Goal: Information Seeking & Learning: Learn about a topic

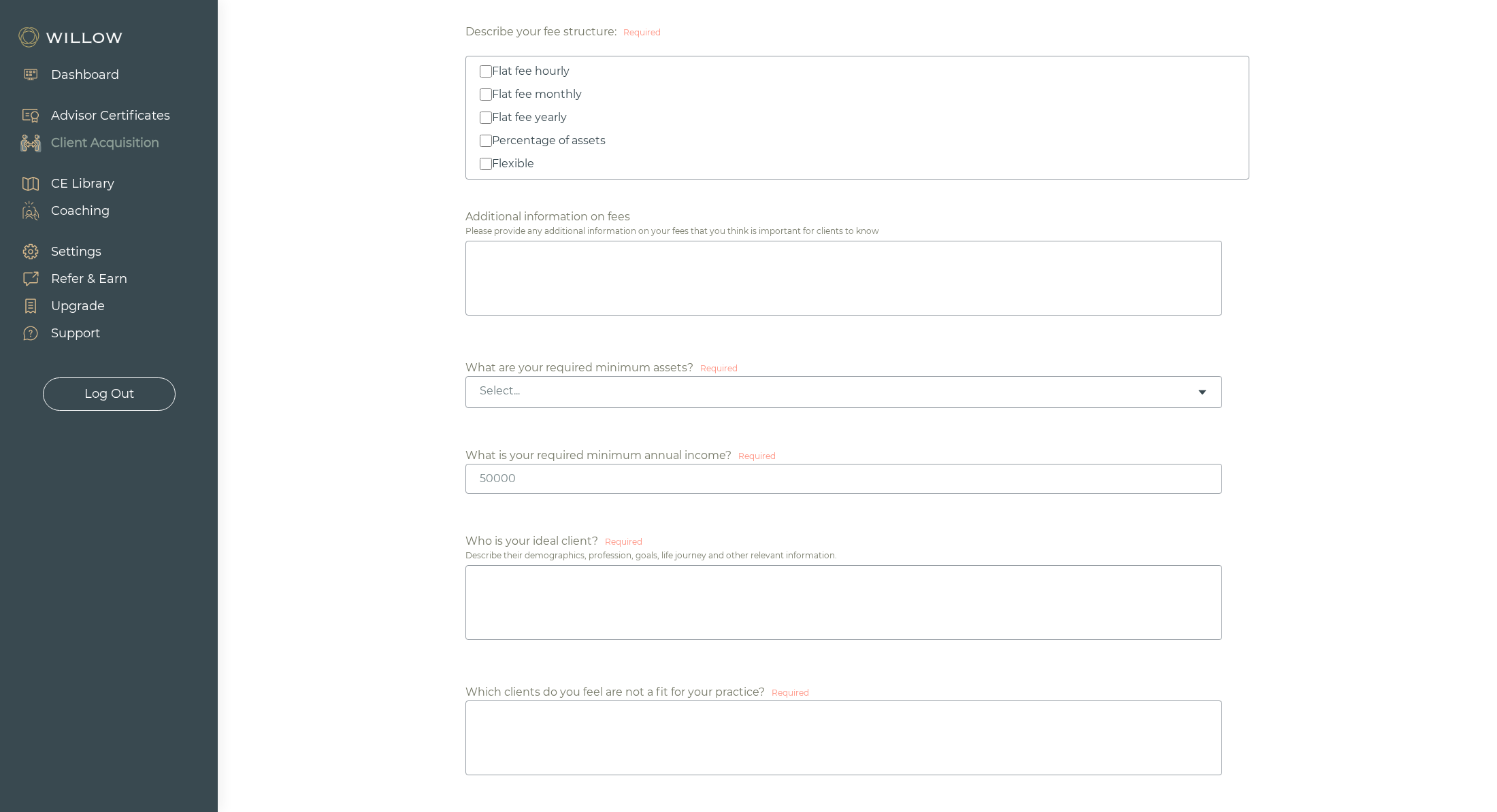
click at [63, 74] on div "Dashboard" at bounding box center [85, 75] width 68 height 18
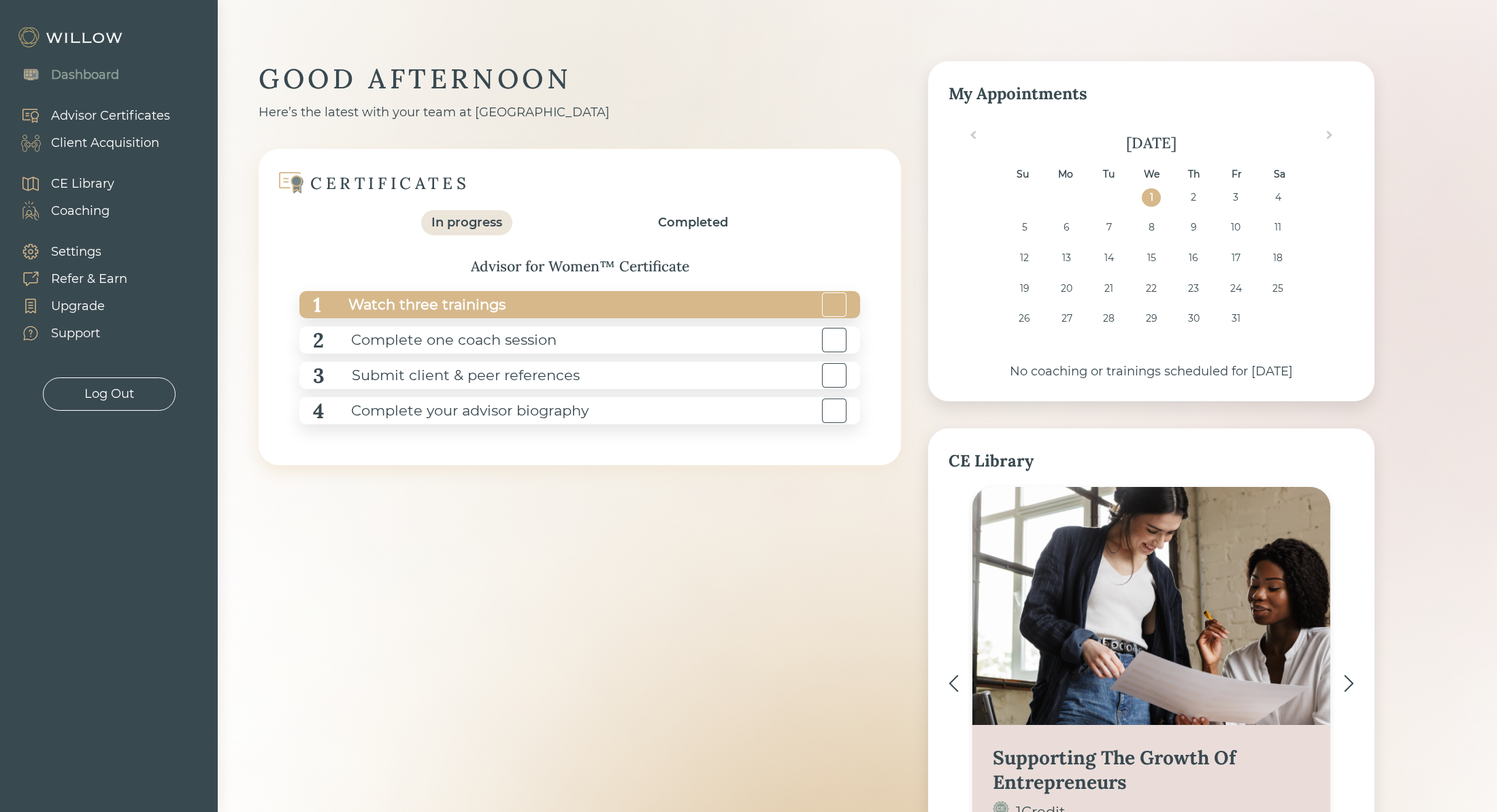
click at [444, 303] on div "Watch three trainings" at bounding box center [414, 305] width 185 height 31
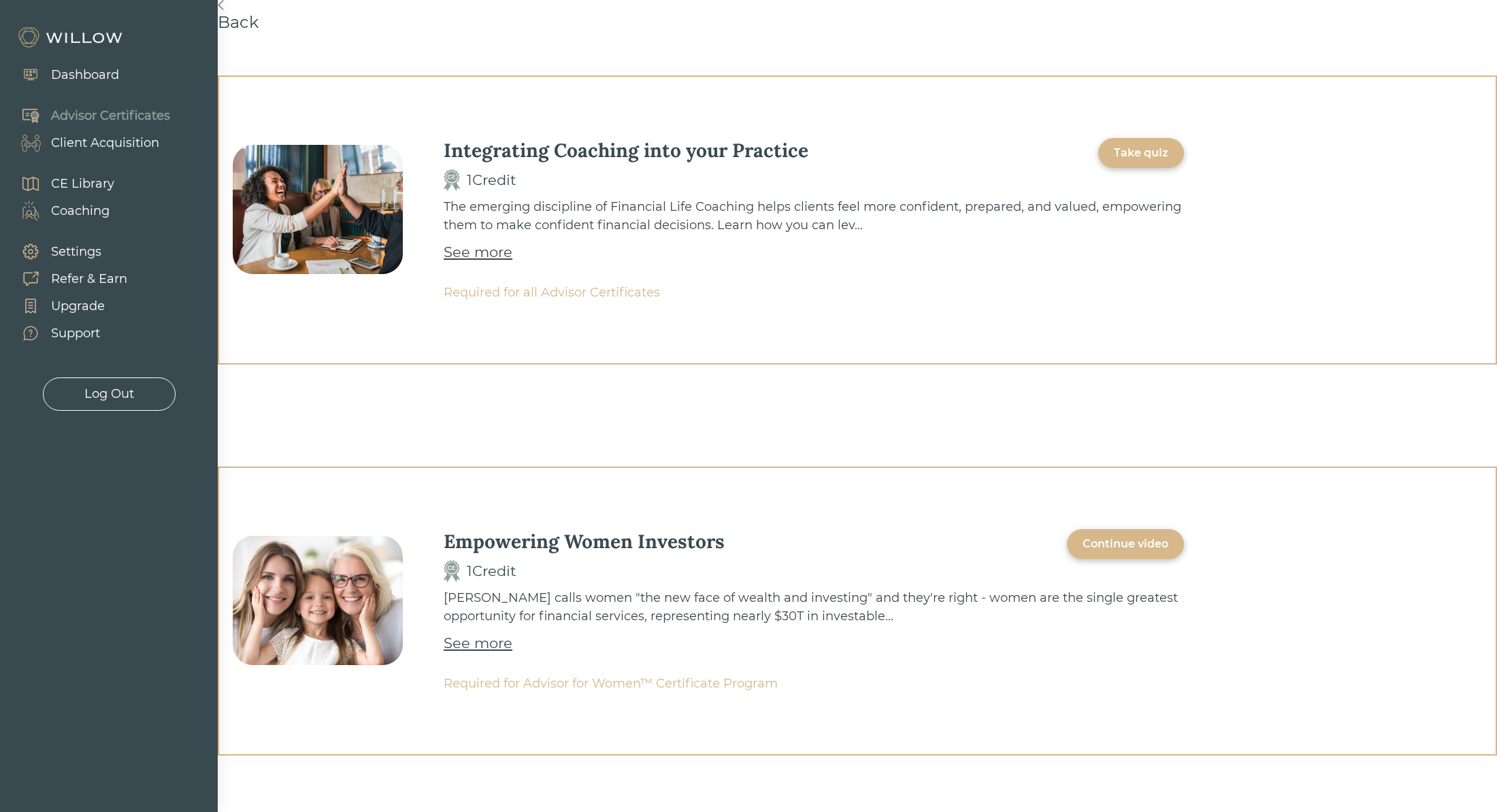
click at [462, 247] on div "See more" at bounding box center [477, 252] width 68 height 22
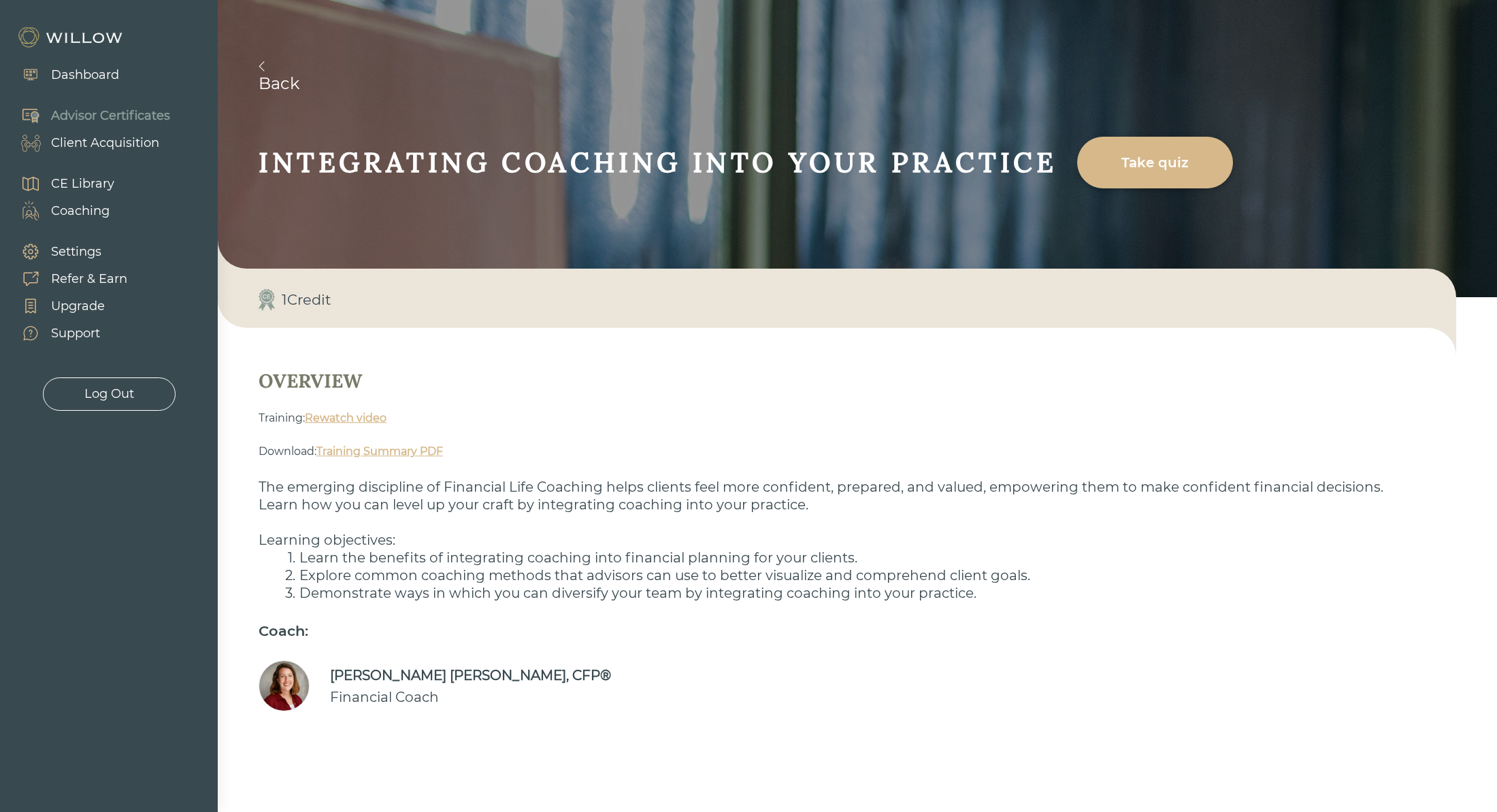
click at [345, 417] on link "Rewatch video" at bounding box center [345, 418] width 82 height 13
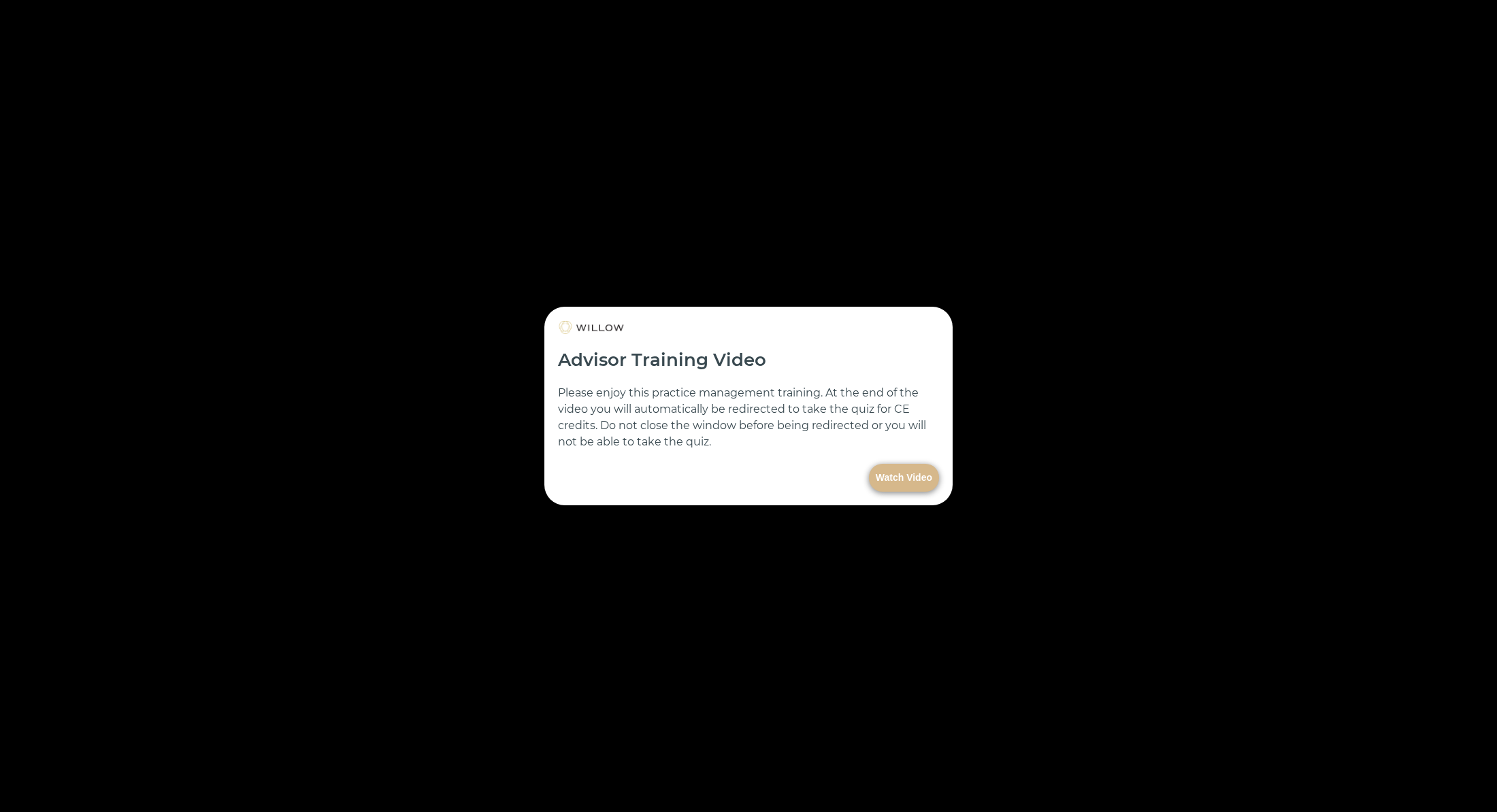
click at [903, 478] on button "Watch Video" at bounding box center [903, 477] width 70 height 28
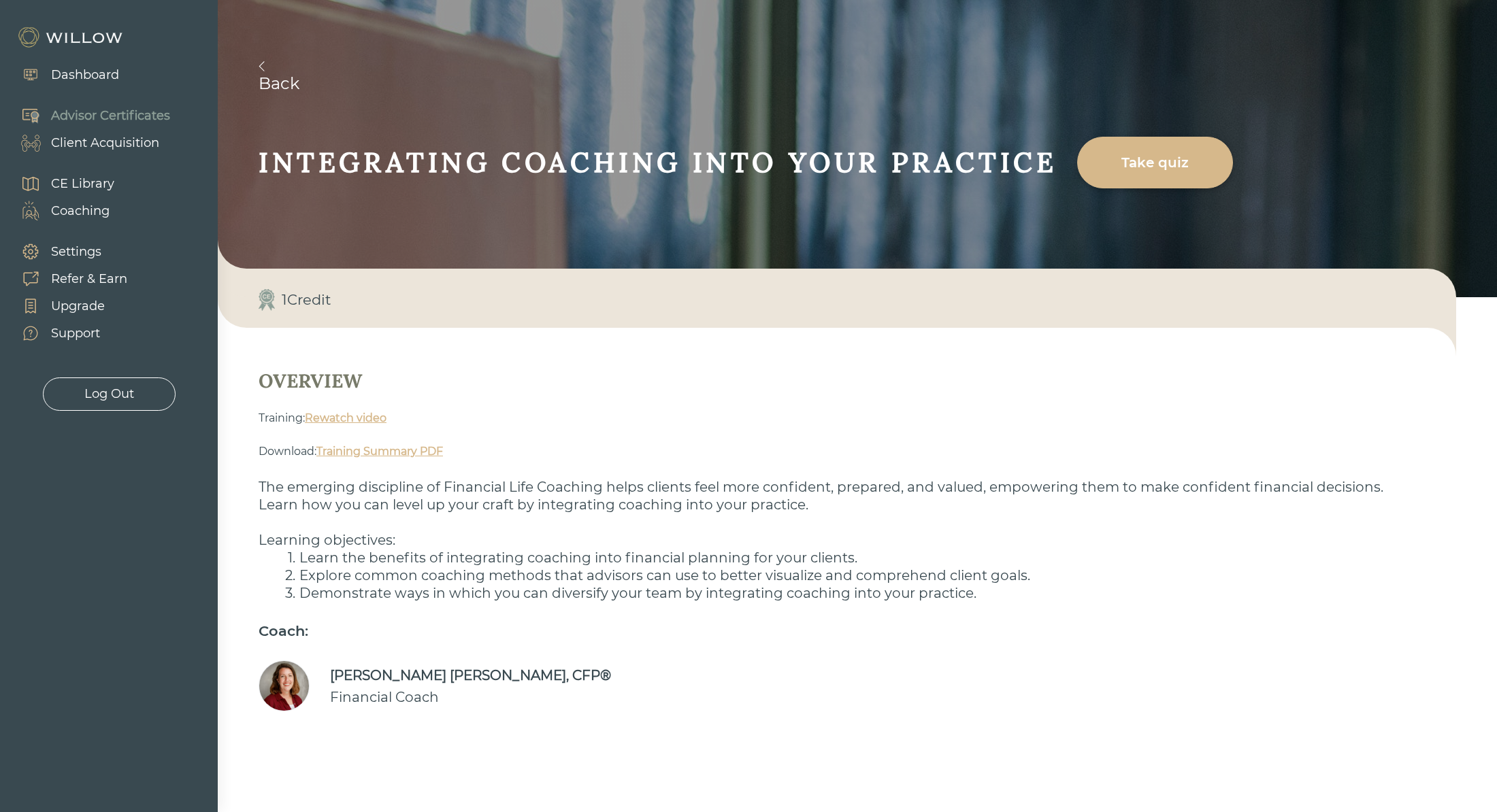
click at [303, 84] on link "Back" at bounding box center [877, 77] width 1238 height 32
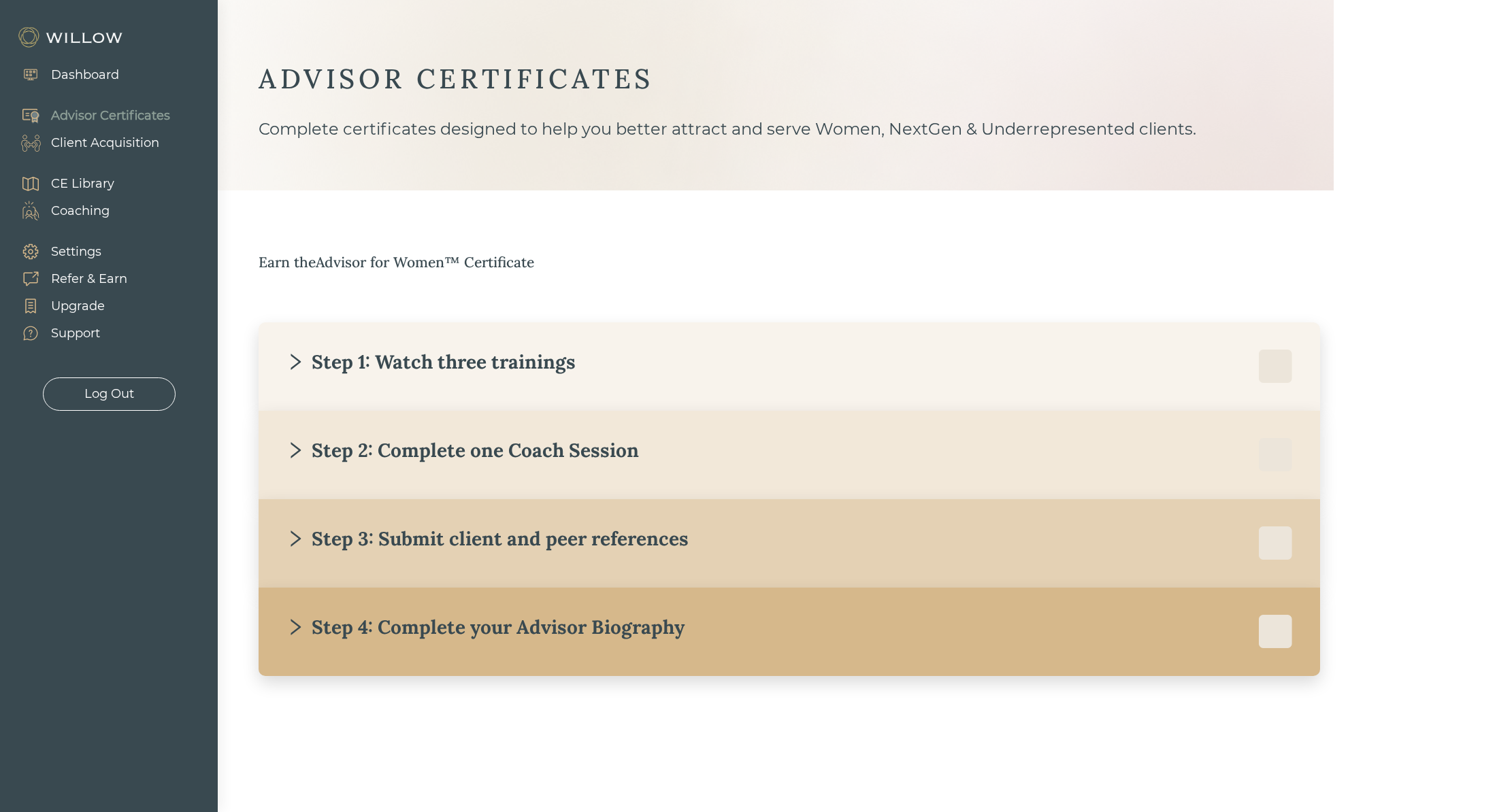
click at [341, 350] on div "Step 1: Watch three trainings" at bounding box center [430, 361] width 290 height 24
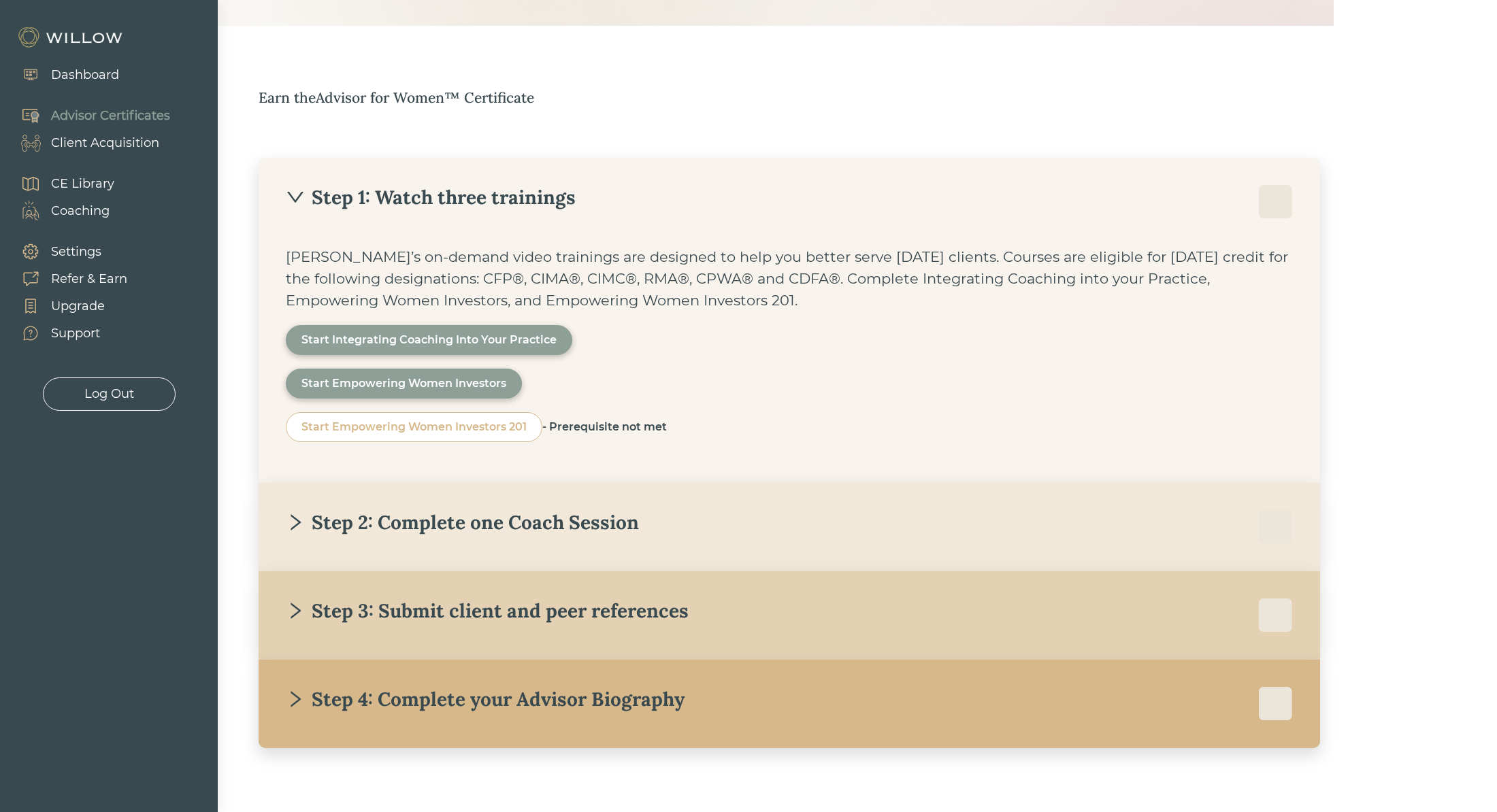
scroll to position [183, 0]
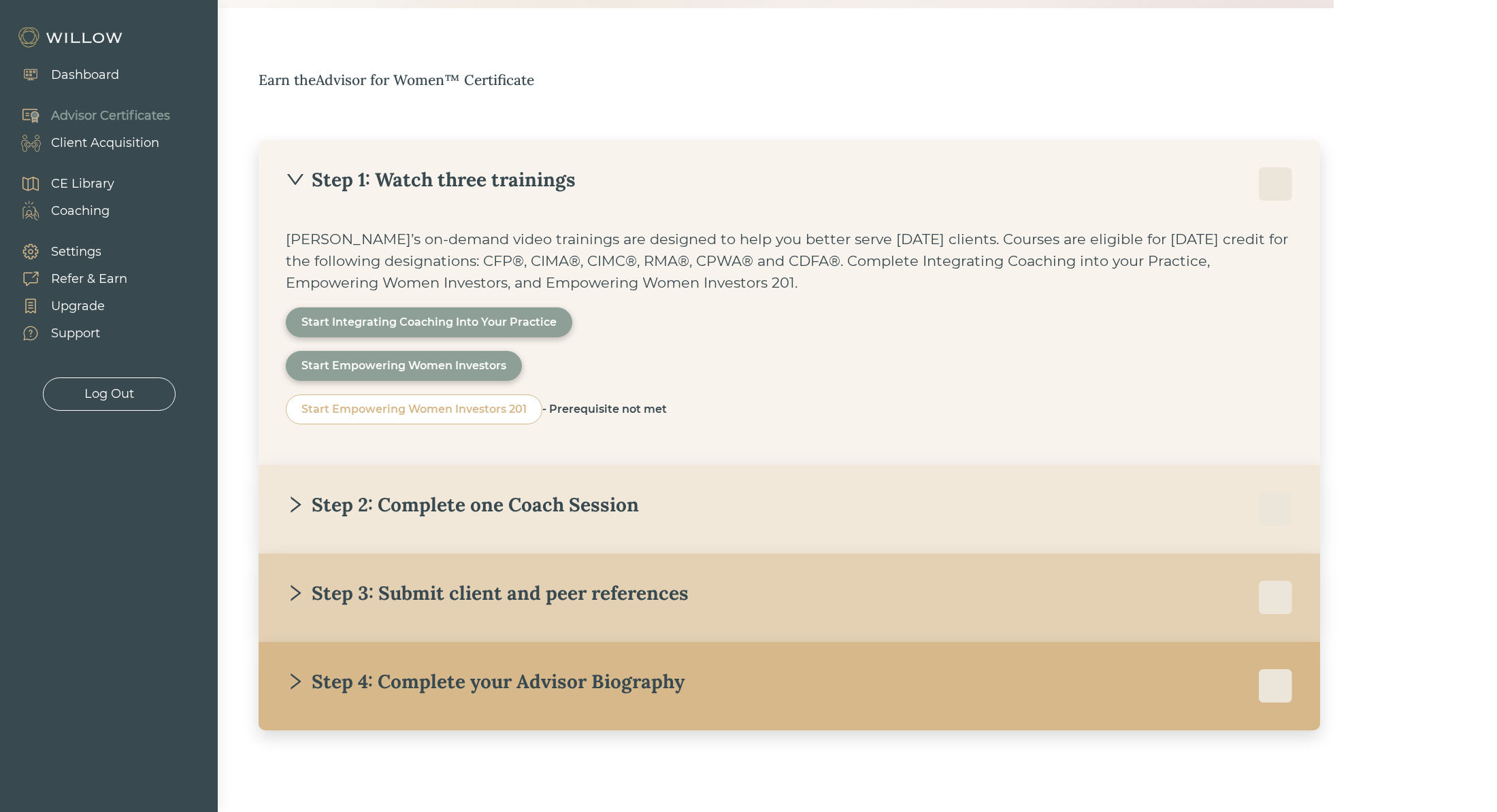
click at [346, 501] on div "Step 2: Complete one Coach Session" at bounding box center [462, 504] width 353 height 24
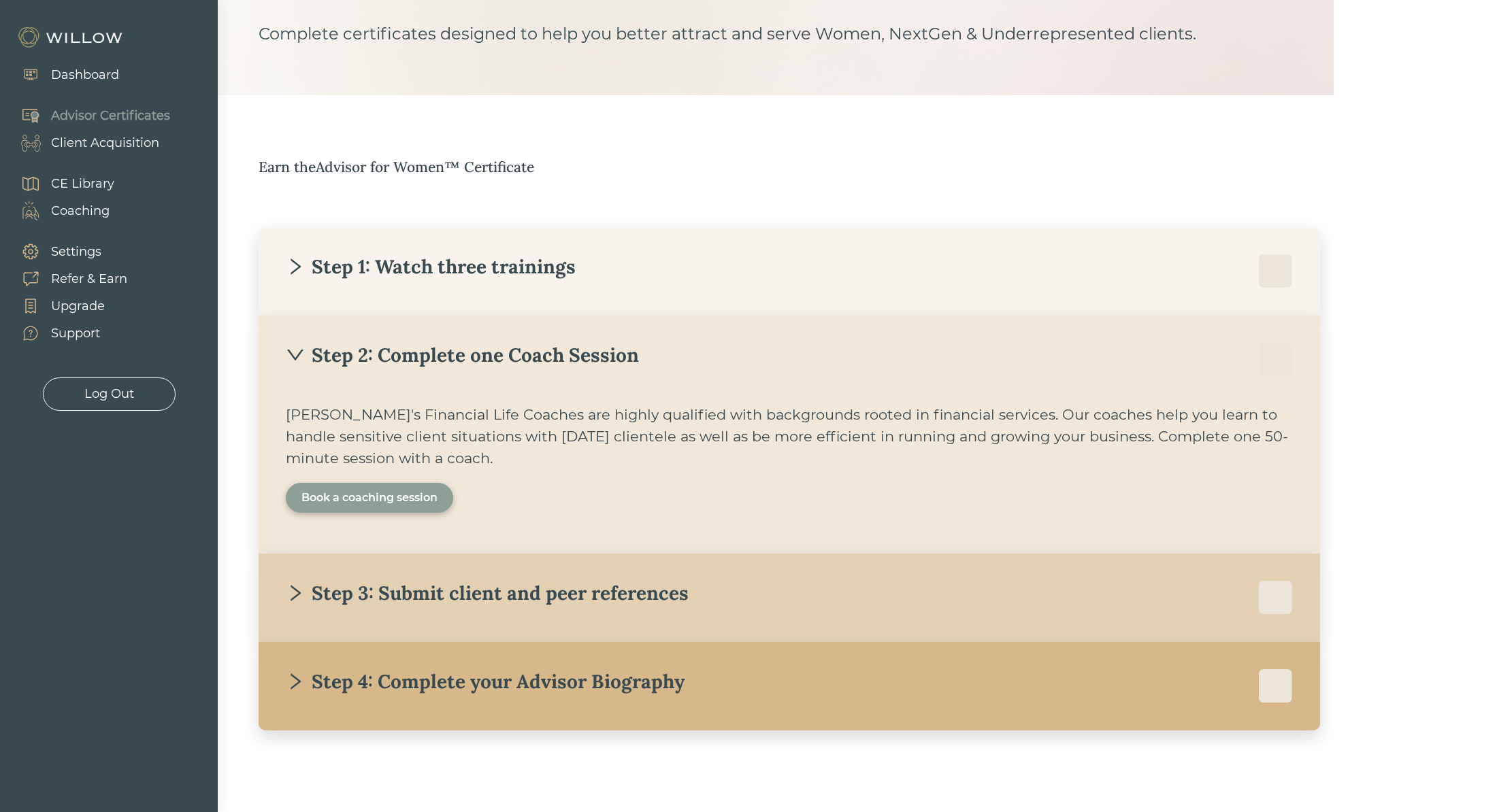
scroll to position [95, 0]
click at [351, 495] on div "Book a coaching session" at bounding box center [368, 497] width 136 height 16
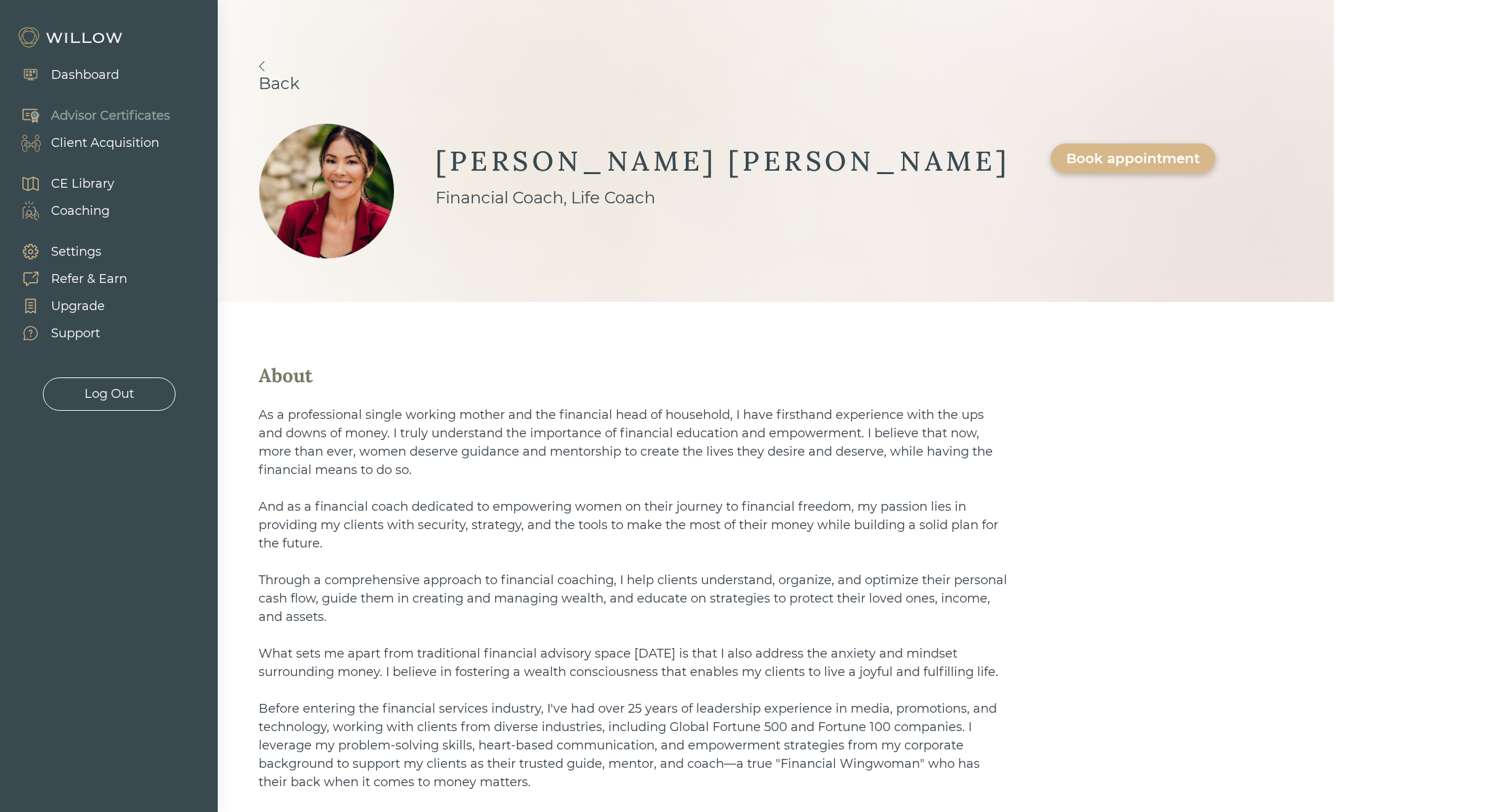
click at [295, 83] on link "Back" at bounding box center [775, 77] width 1034 height 32
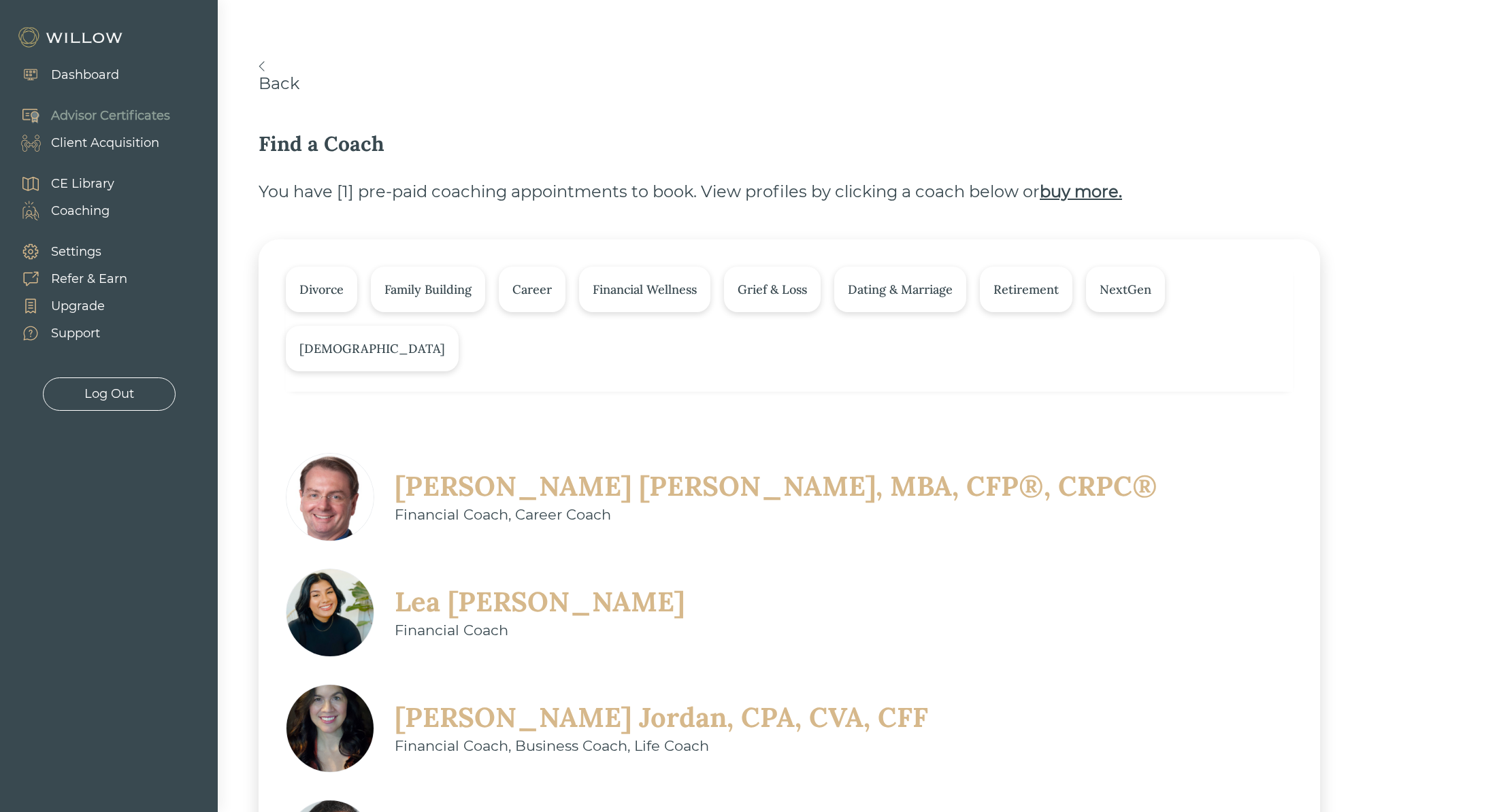
click at [271, 68] on link "Back" at bounding box center [817, 77] width 1116 height 32
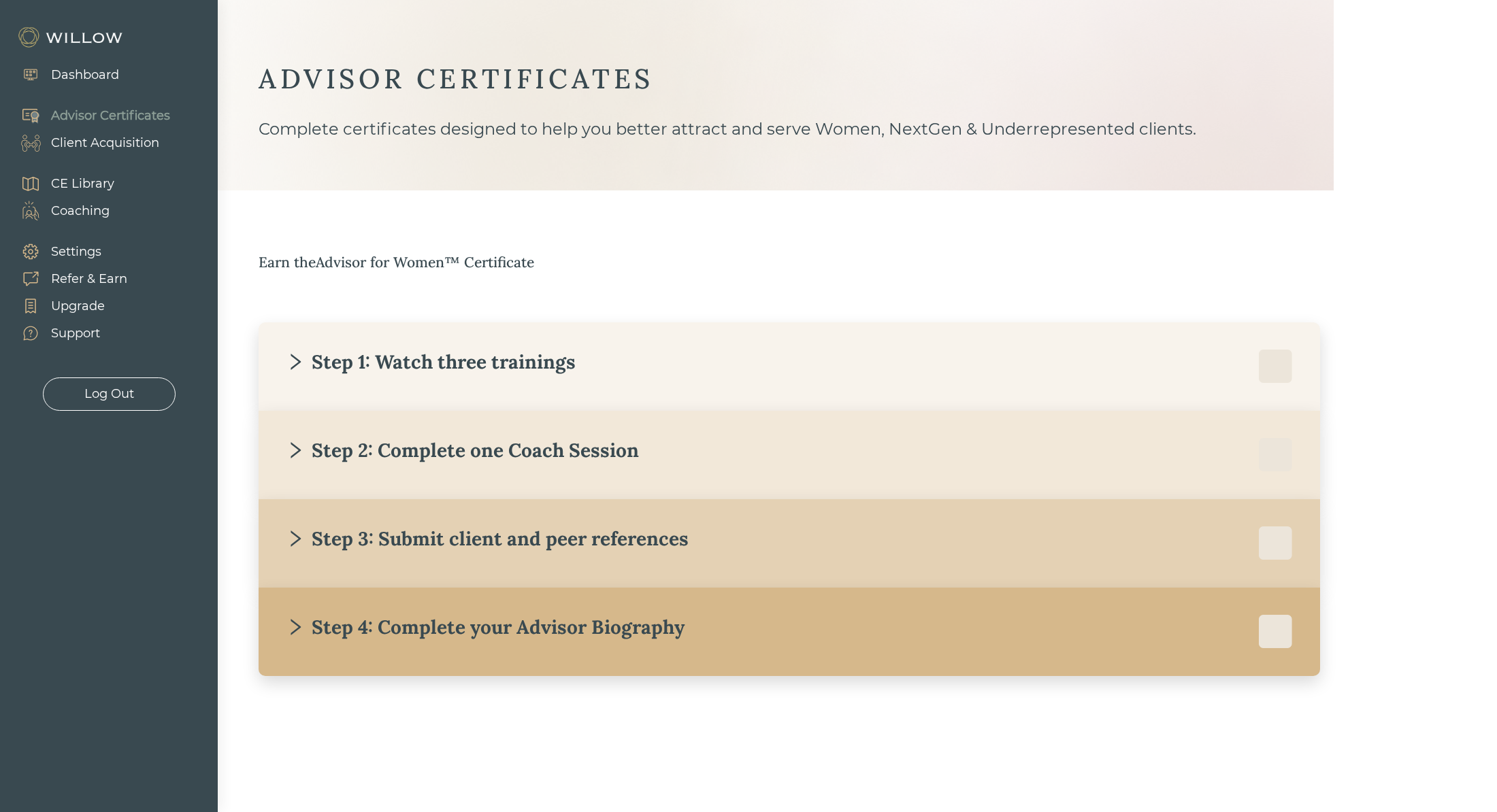
click at [403, 555] on div "Step 3: Submit client and peer references" at bounding box center [789, 543] width 1007 height 34
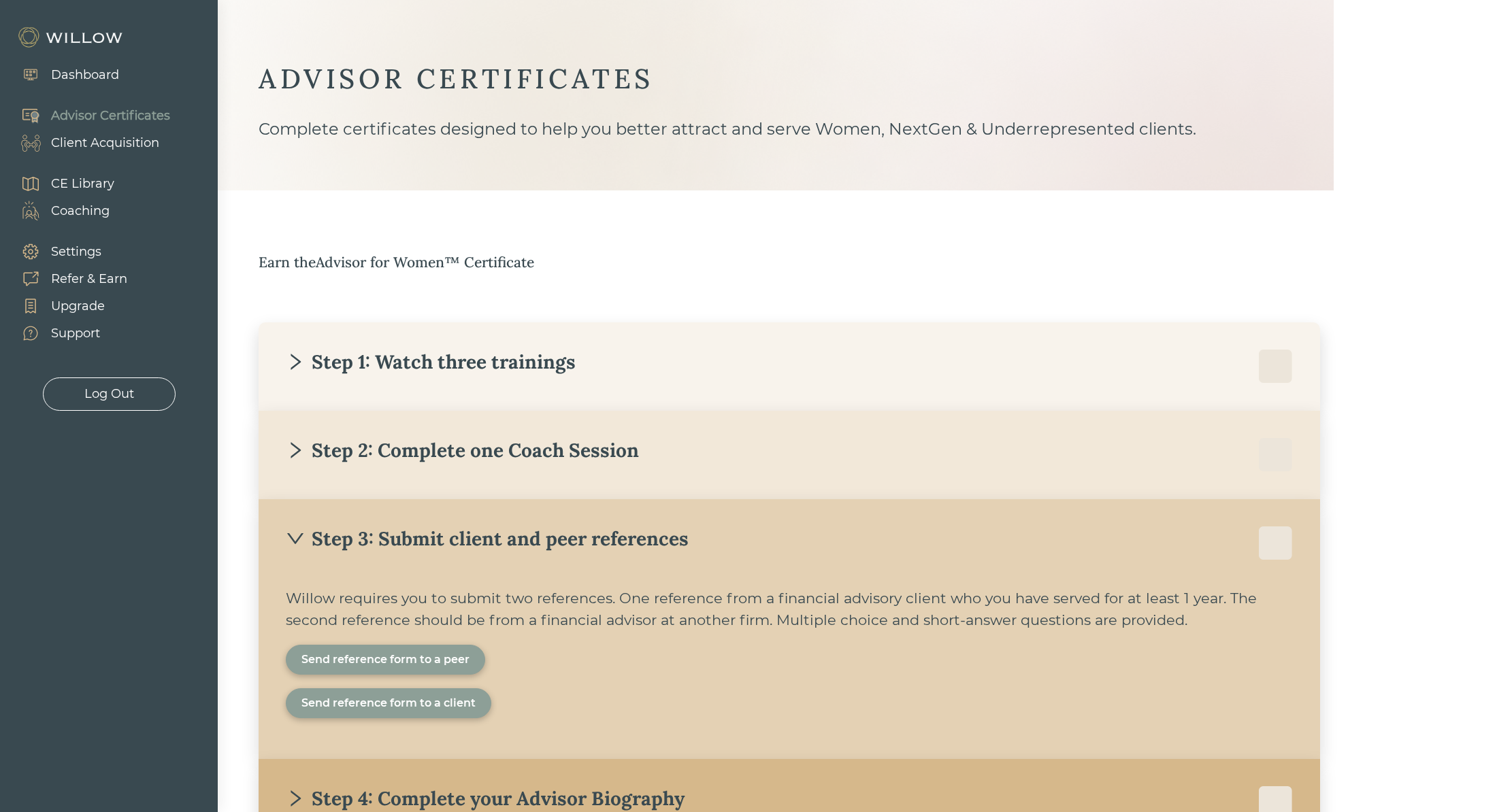
click at [370, 660] on div "Send reference form to a peer" at bounding box center [385, 659] width 168 height 16
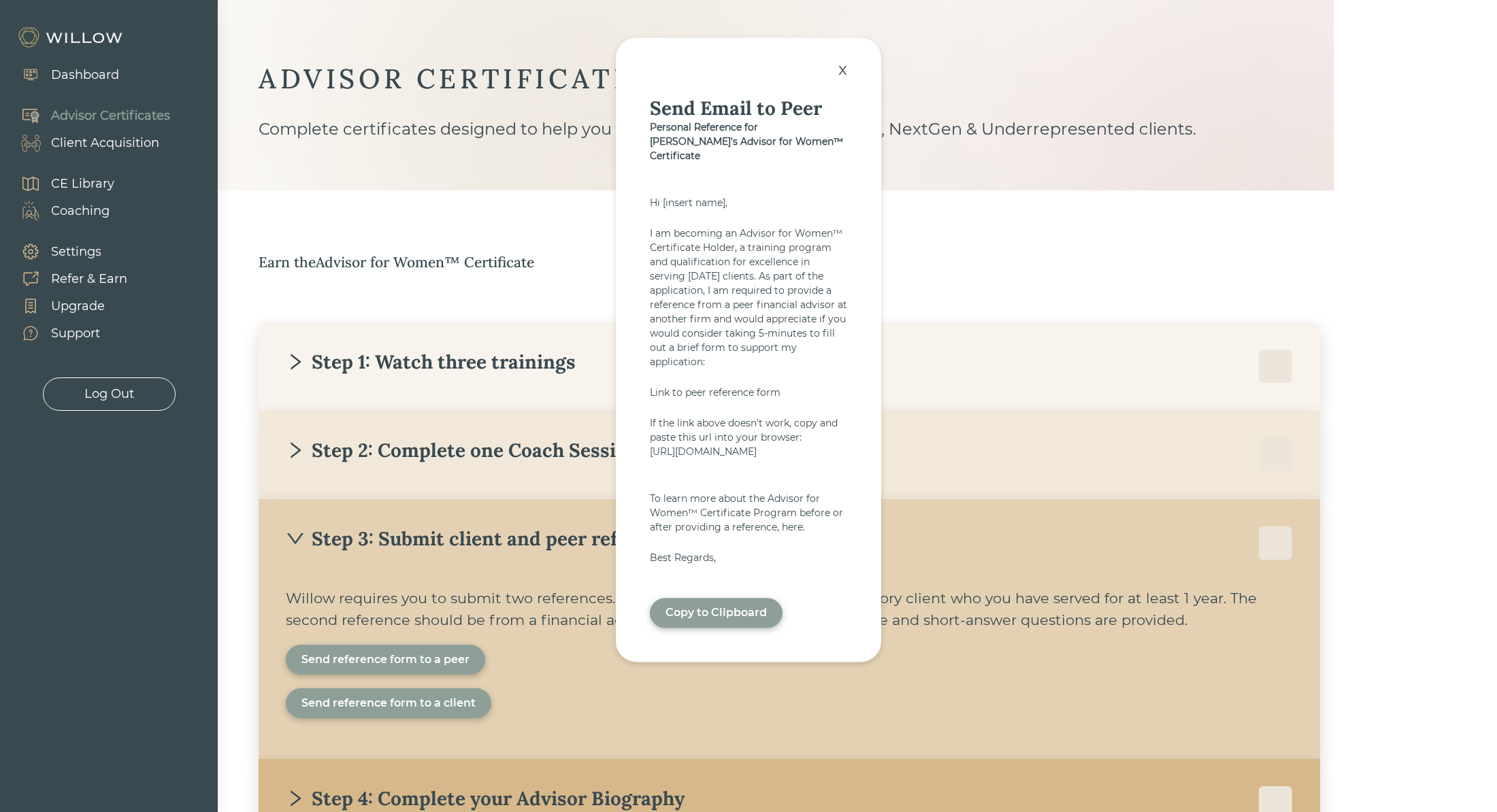
click at [701, 386] on div "Link to peer reference form" at bounding box center [748, 393] width 197 height 14
click at [830, 70] on div "x Send Email to Peer Personal Reference for [PERSON_NAME]'s Advisor for Women™ …" at bounding box center [748, 349] width 266 height 624
click at [842, 70] on div "x" at bounding box center [842, 69] width 22 height 30
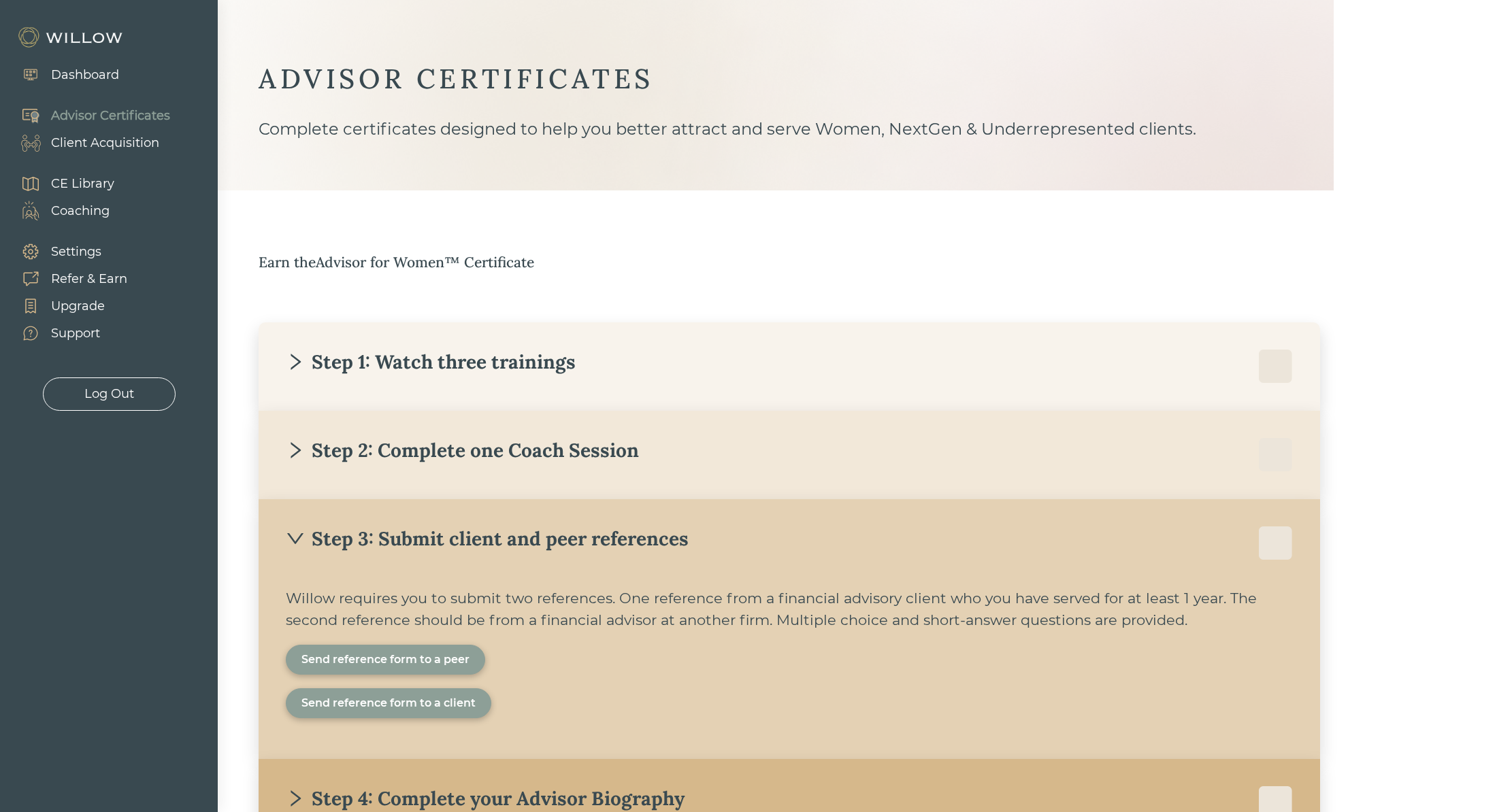
click at [76, 177] on div "CE Library" at bounding box center [83, 184] width 63 height 18
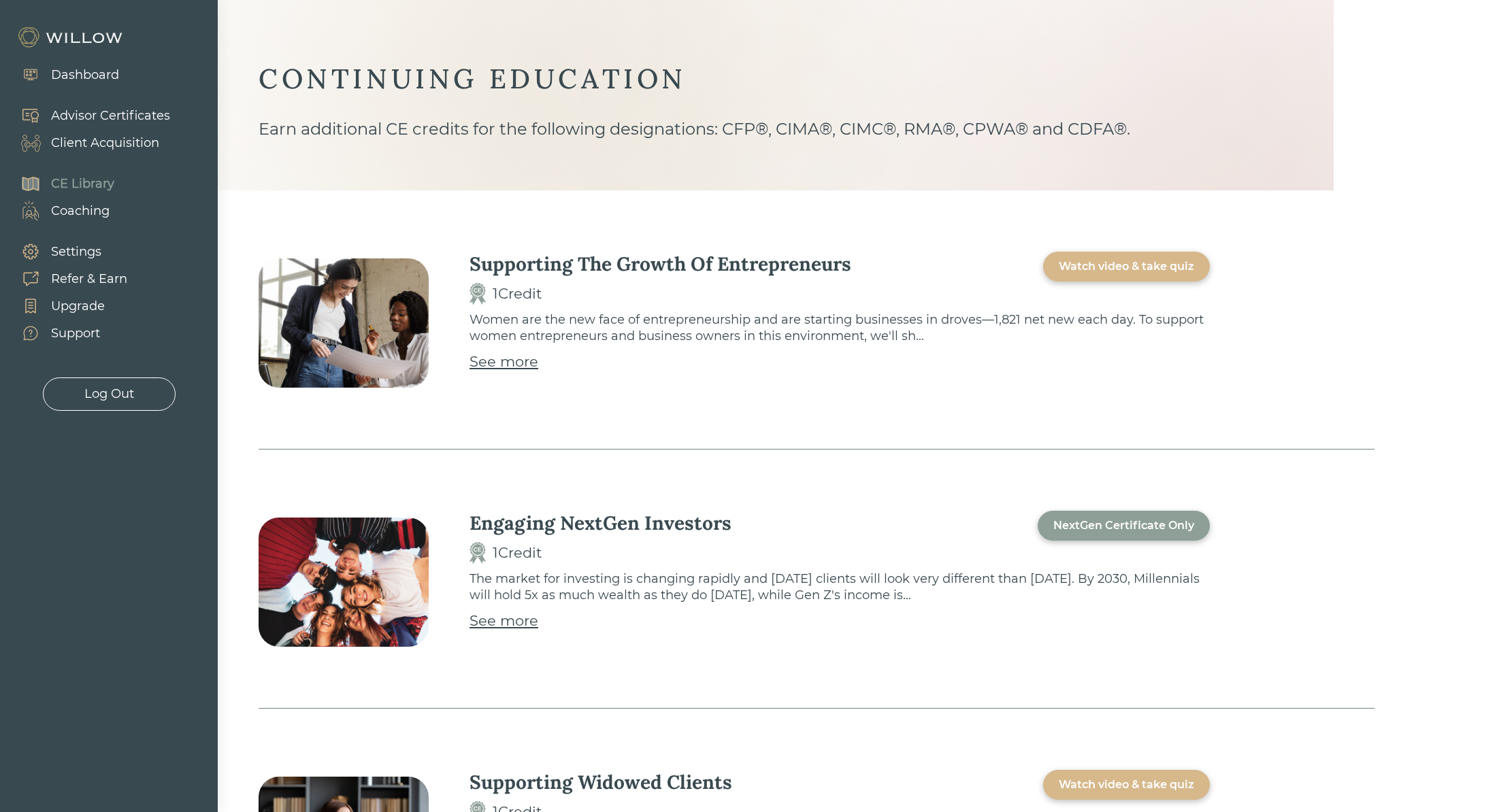
click at [84, 147] on div "Client Acquisition" at bounding box center [105, 142] width 108 height 18
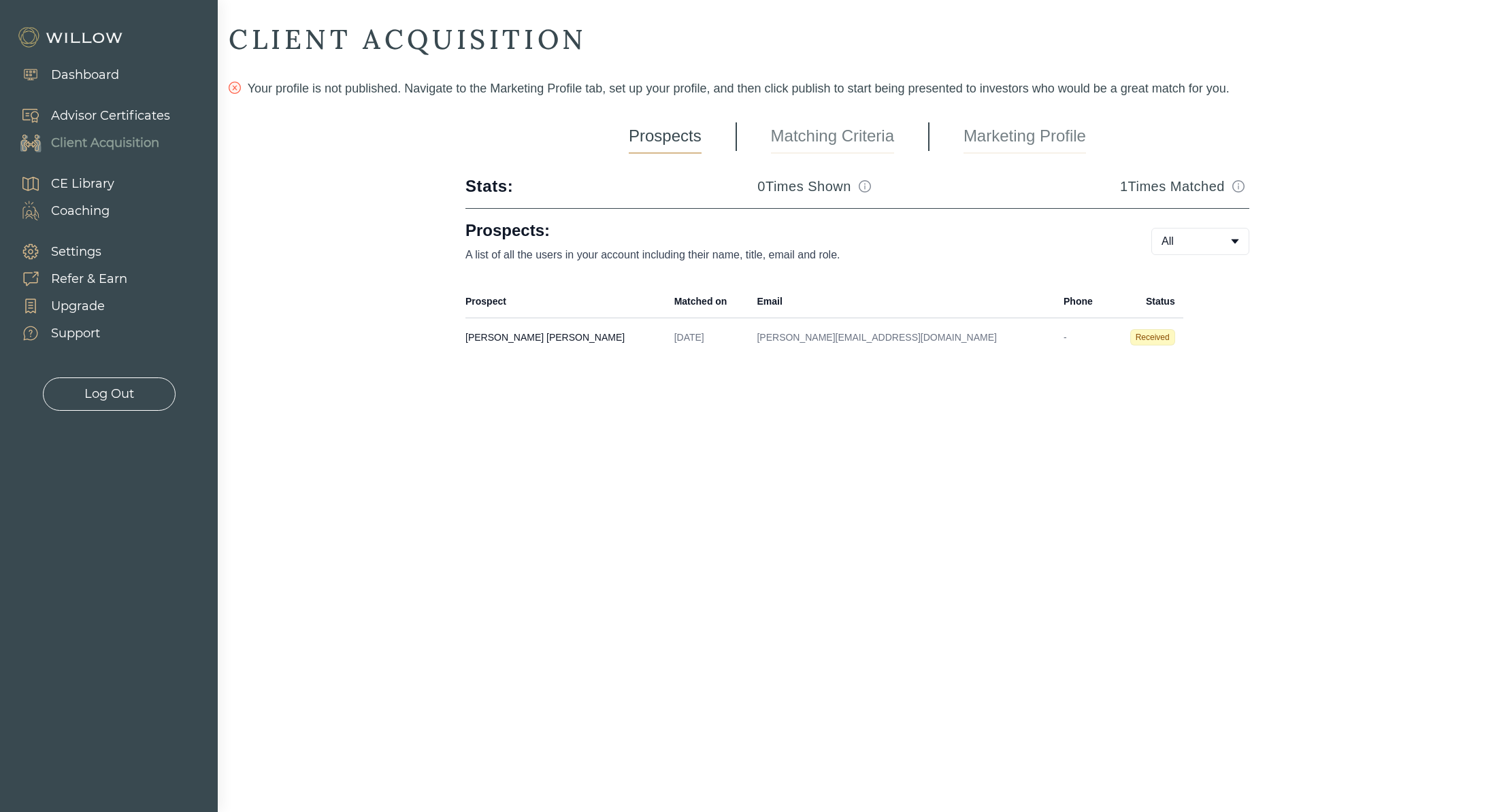
click at [780, 153] on div "CLIENT ACQUISITION Your profile is not published. Navigate to the Marketing Pro…" at bounding box center [857, 203] width 1257 height 362
click at [807, 124] on link "Matching Criteria" at bounding box center [832, 136] width 123 height 34
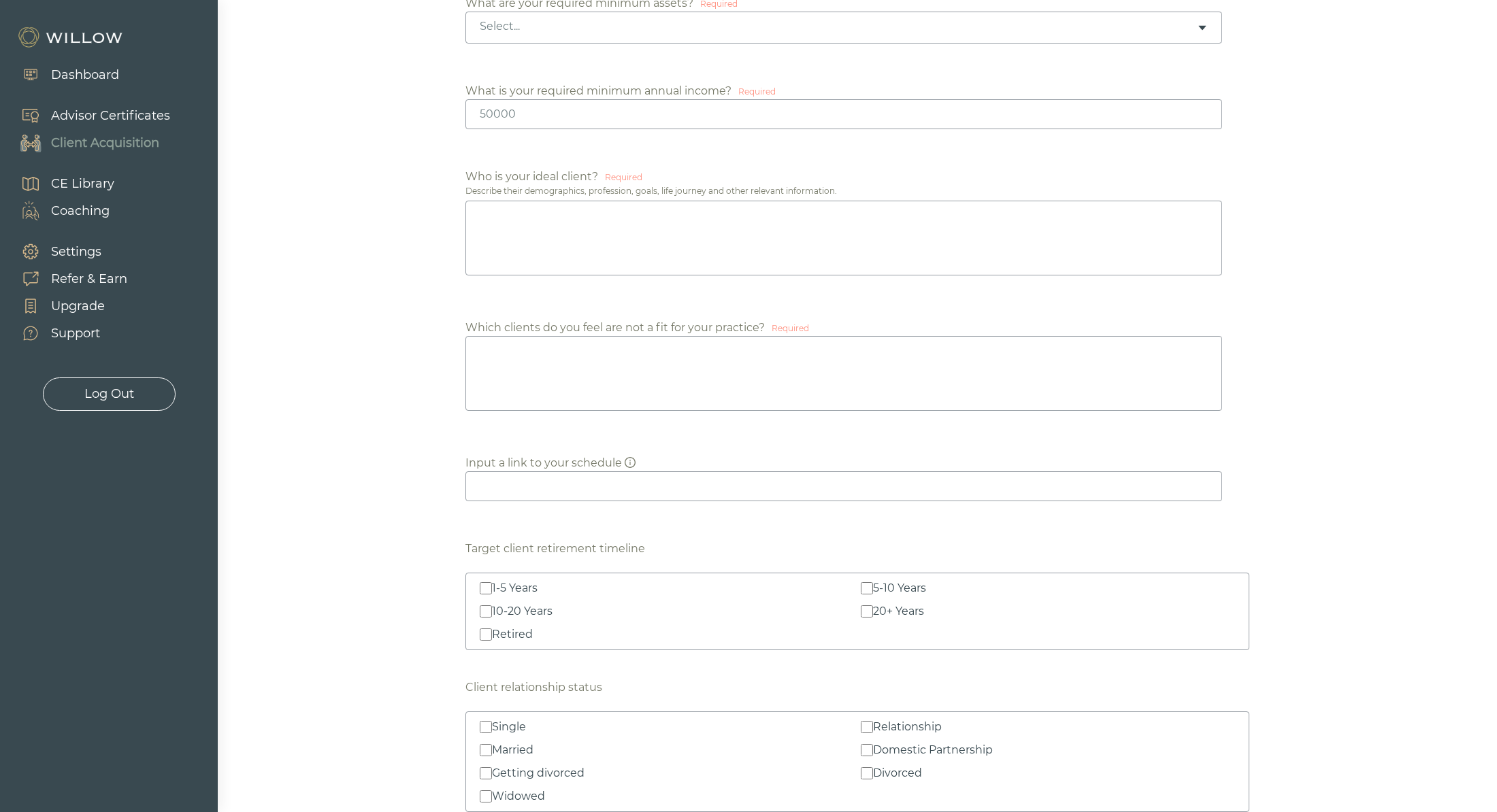
scroll to position [779, 0]
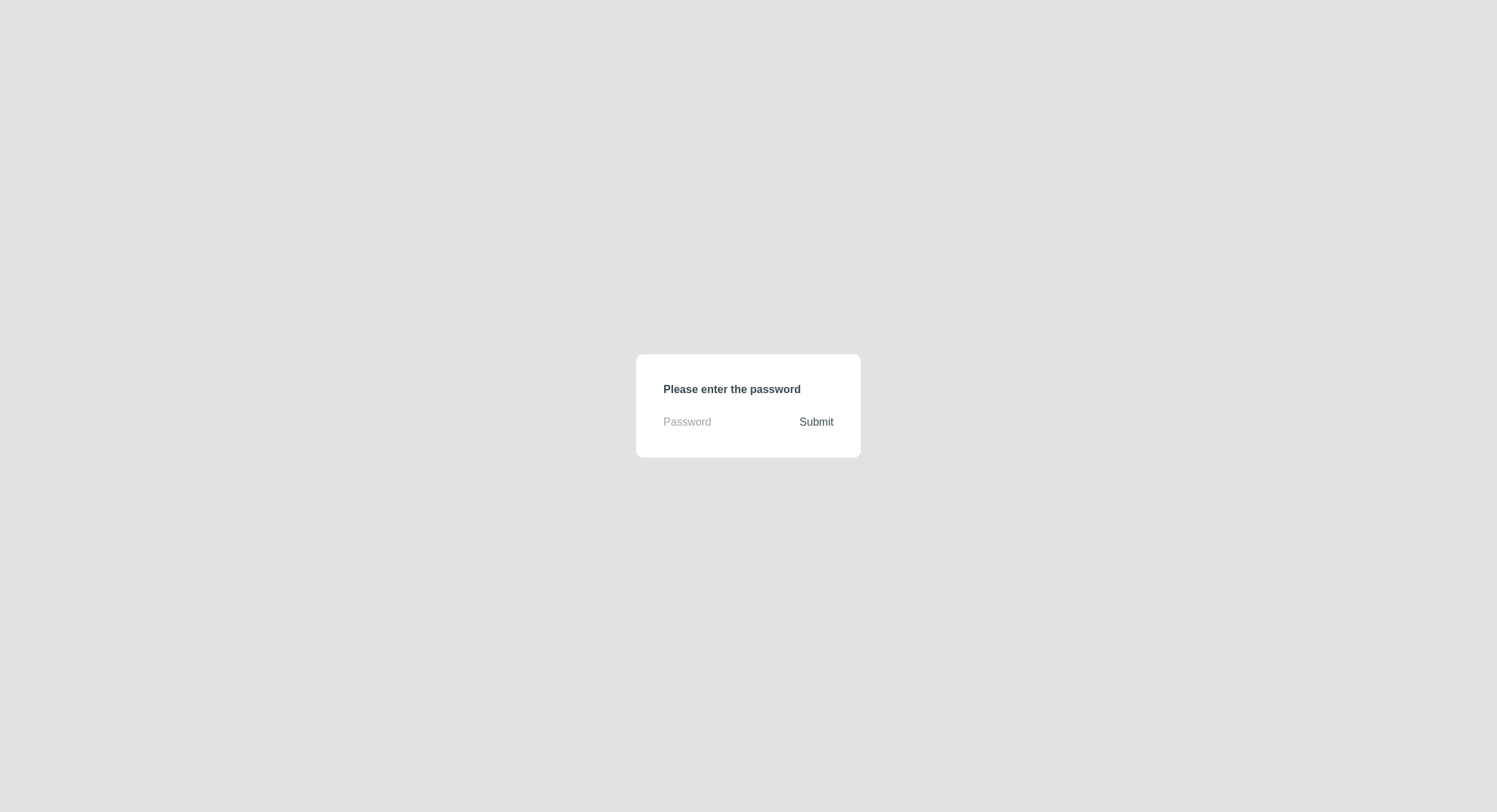
click at [710, 429] on input "text" at bounding box center [730, 422] width 136 height 16
type input "demodirectory"
click button "Submit" at bounding box center [816, 422] width 34 height 16
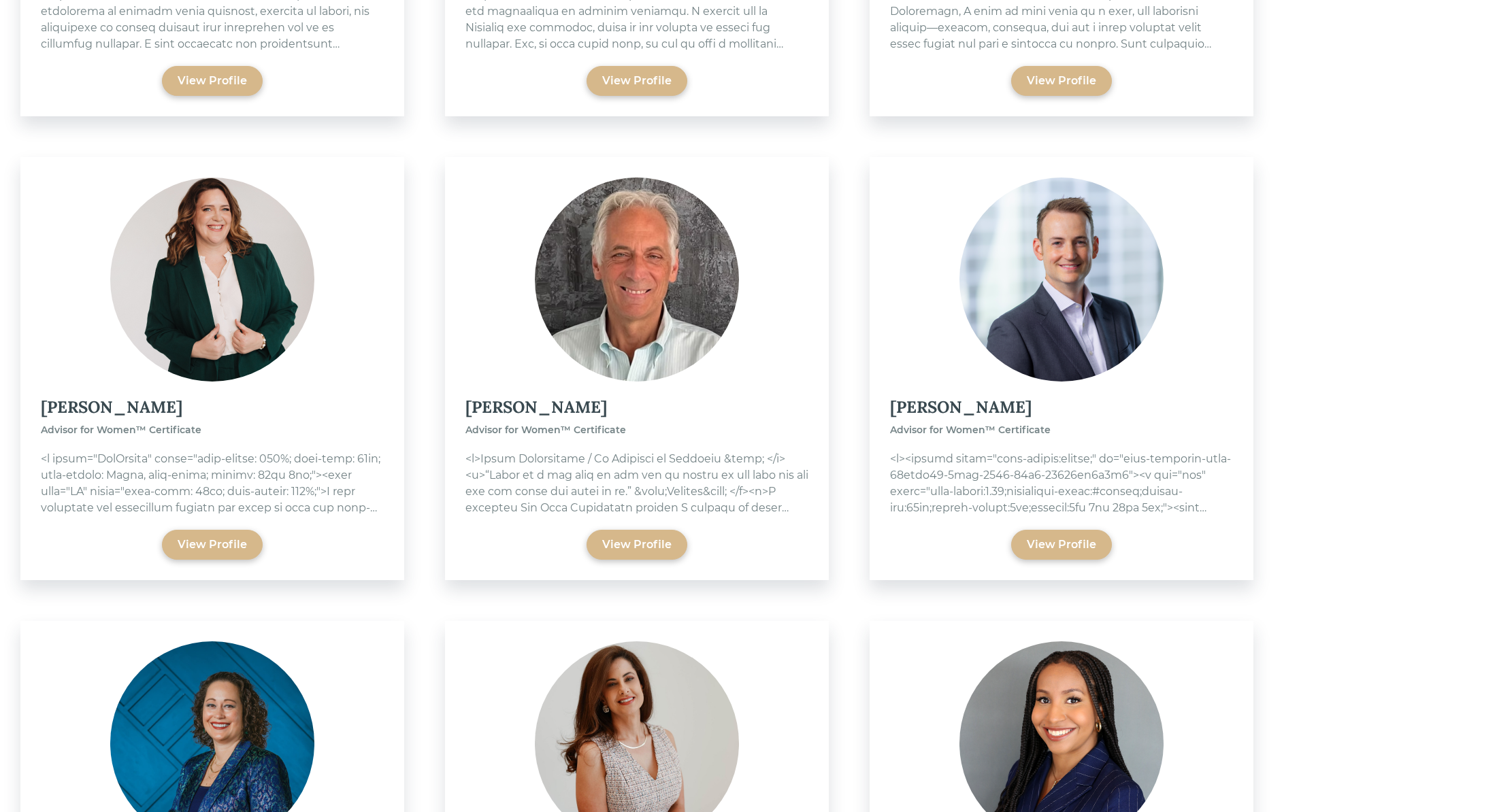
scroll to position [454, 0]
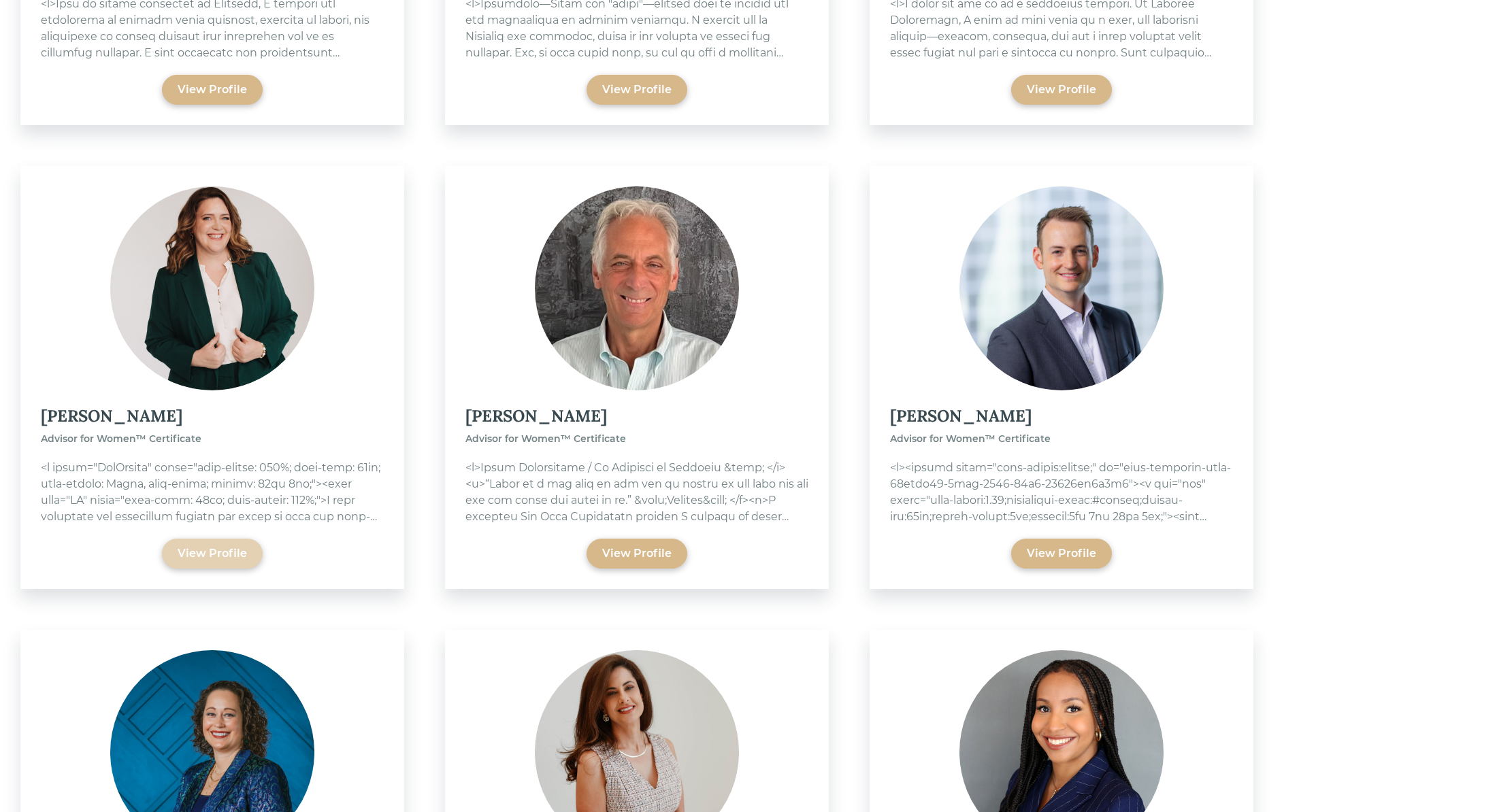
click at [192, 543] on div "View Profile" at bounding box center [212, 553] width 101 height 30
